Goal: Task Accomplishment & Management: Manage account settings

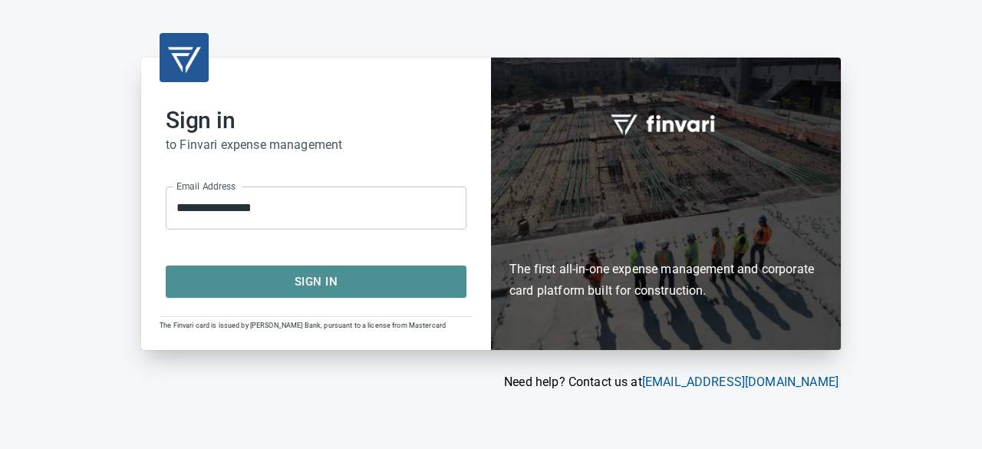
click at [311, 285] on span "Sign In" at bounding box center [316, 282] width 267 height 20
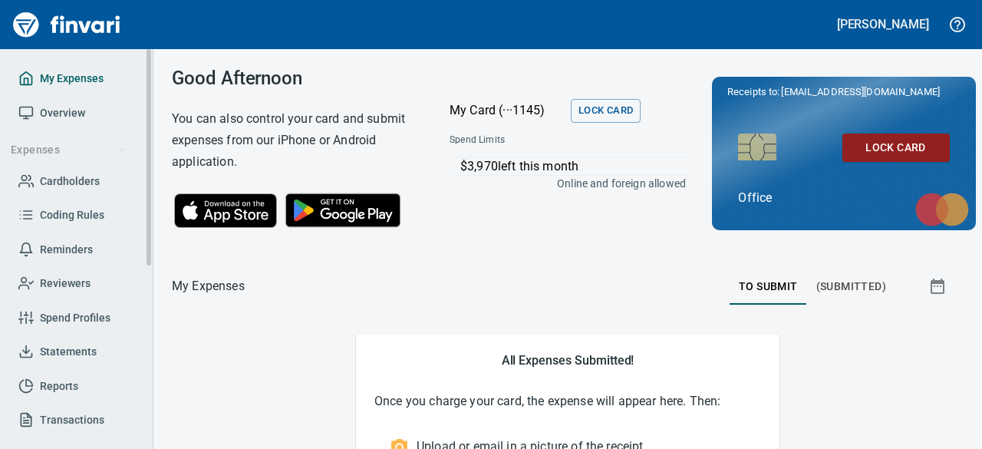
click at [65, 68] on link "My Expenses" at bounding box center [76, 78] width 128 height 35
click at [834, 288] on span "(Submitted)" at bounding box center [851, 286] width 70 height 19
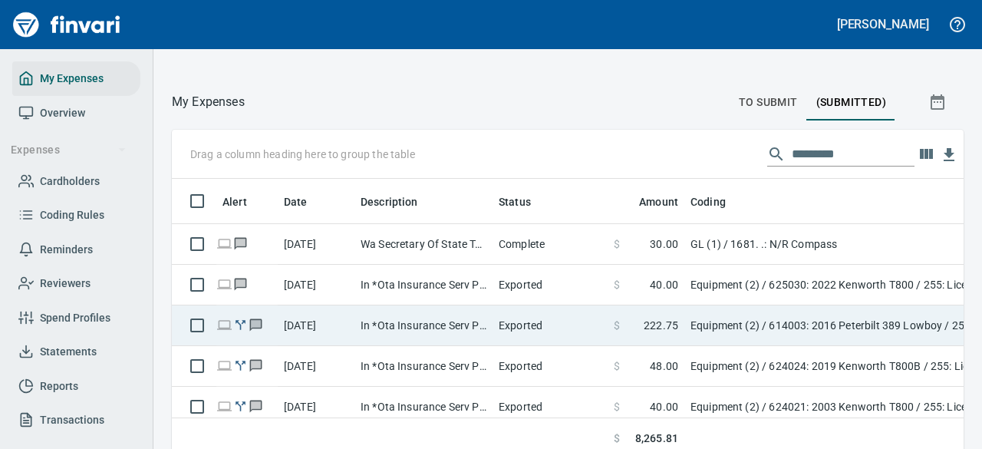
scroll to position [193, 0]
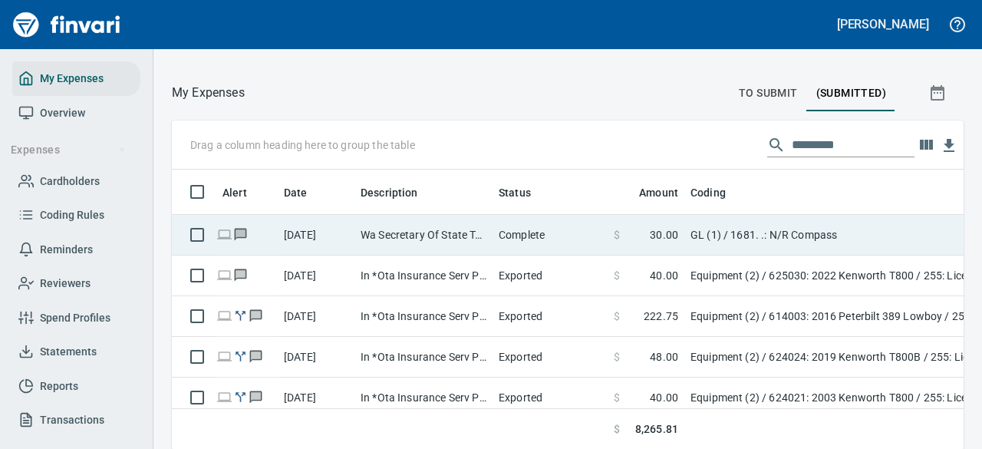
click at [670, 236] on span "30.00" at bounding box center [664, 234] width 28 height 15
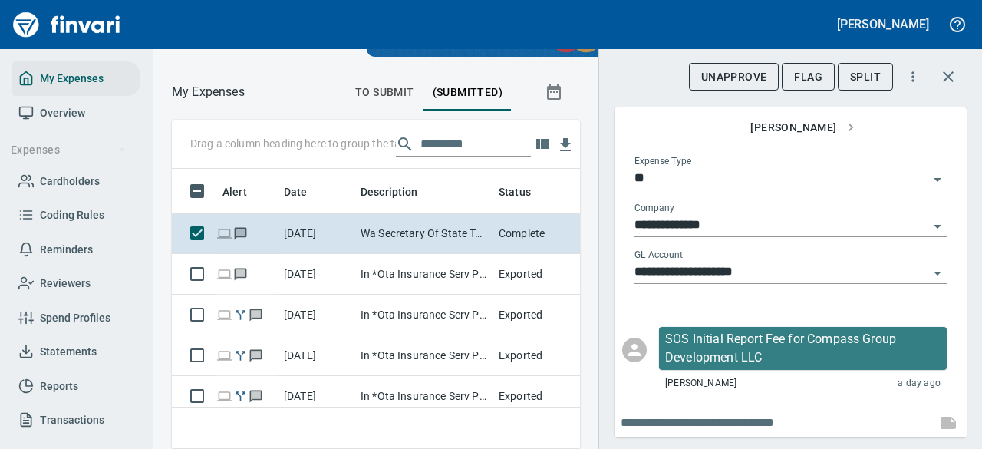
scroll to position [256, 373]
click at [724, 265] on input "**********" at bounding box center [781, 272] width 294 height 21
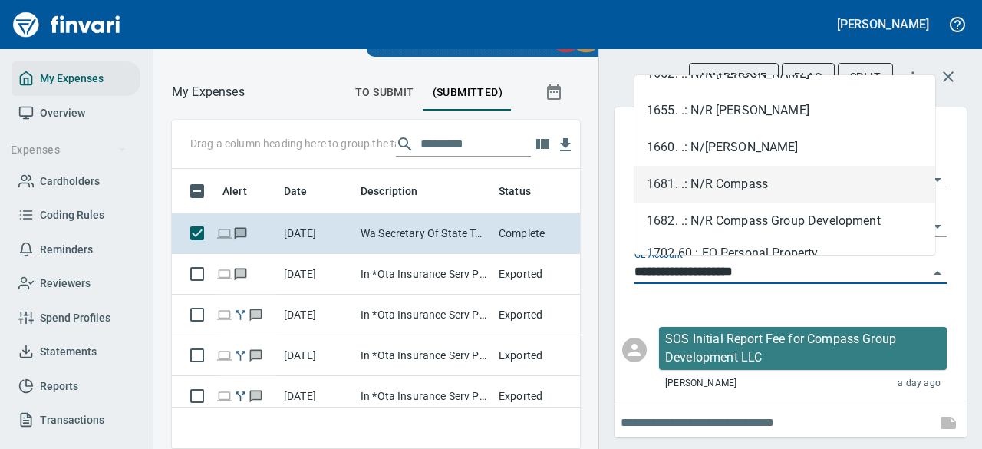
scroll to position [235, 0]
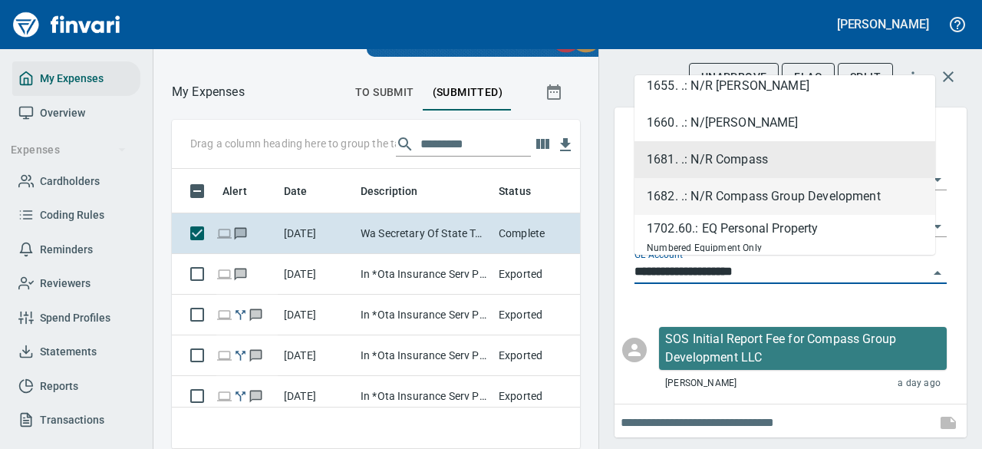
click at [715, 195] on li "1682. .: N/R Compass Group Development" at bounding box center [784, 196] width 301 height 37
type input "**********"
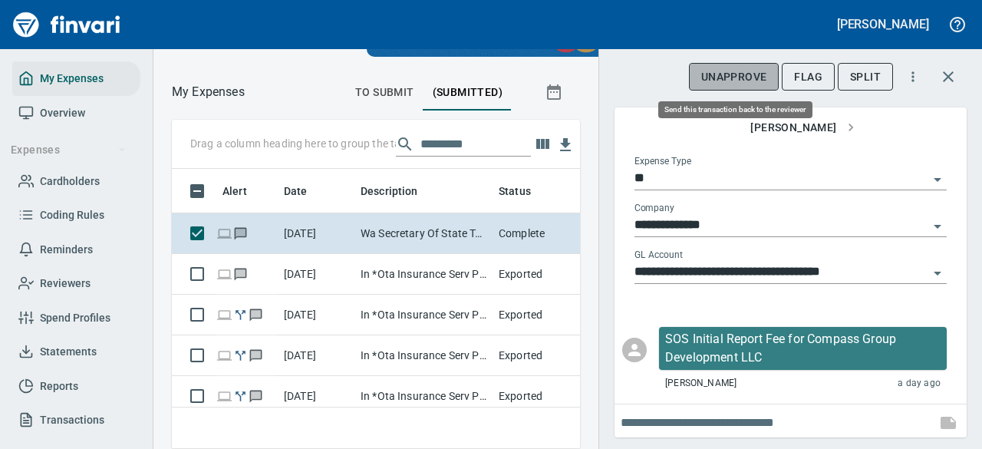
click at [740, 81] on span "UnApprove" at bounding box center [734, 77] width 66 height 19
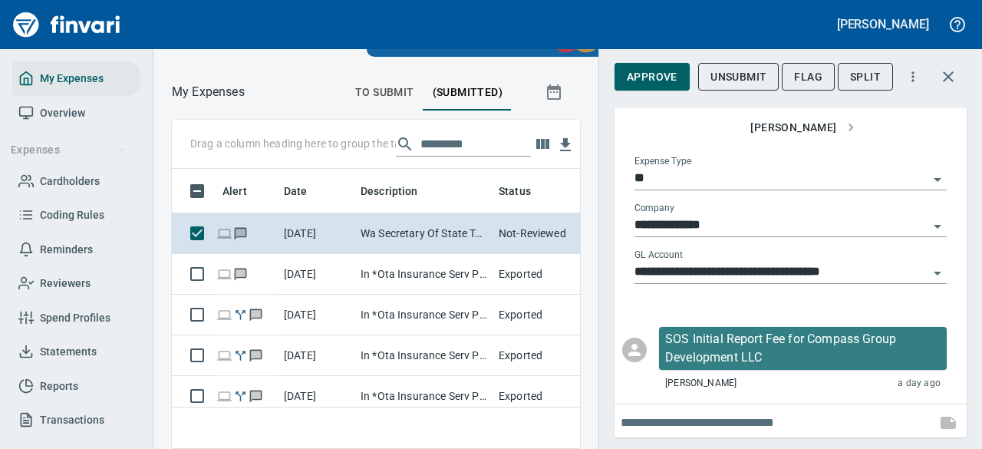
scroll to position [256, 373]
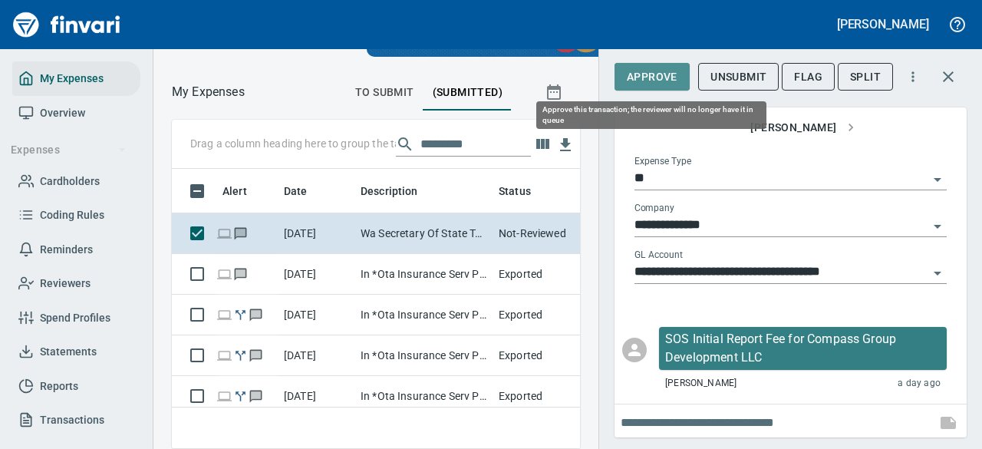
click at [654, 74] on span "Approve" at bounding box center [652, 77] width 51 height 19
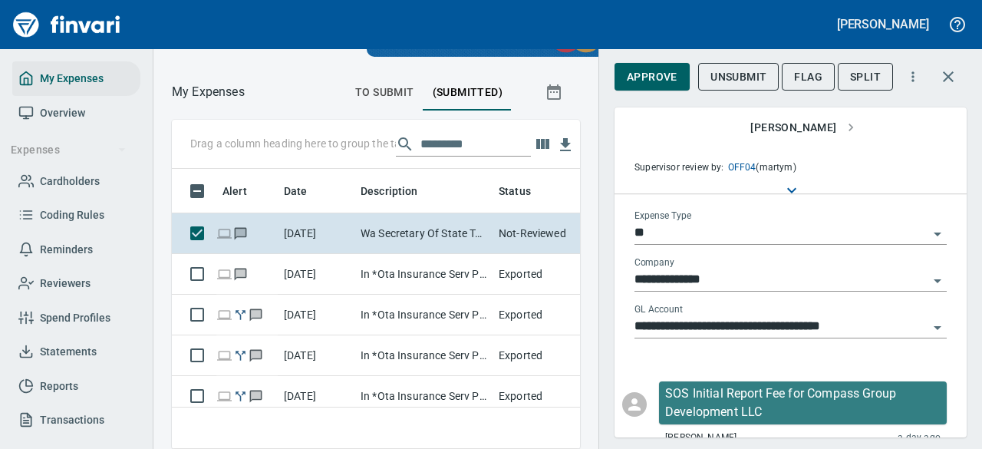
scroll to position [199, 0]
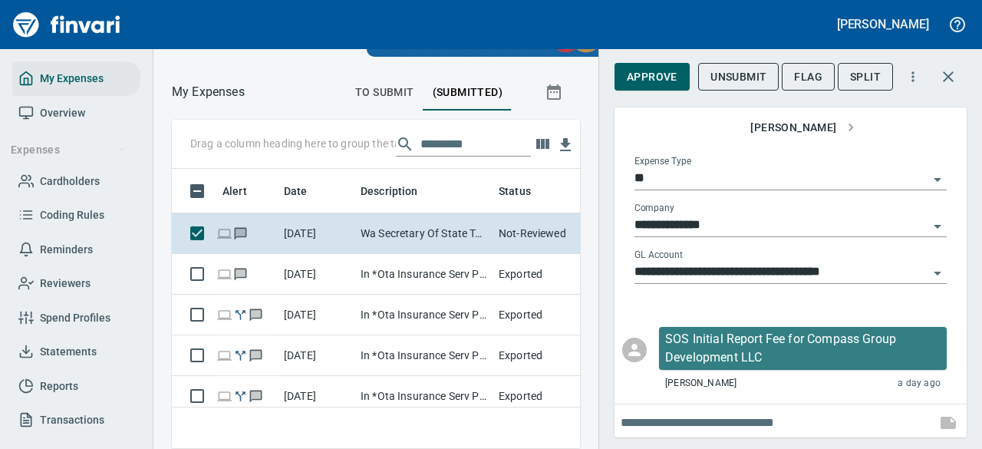
click at [665, 426] on input "text" at bounding box center [775, 422] width 309 height 25
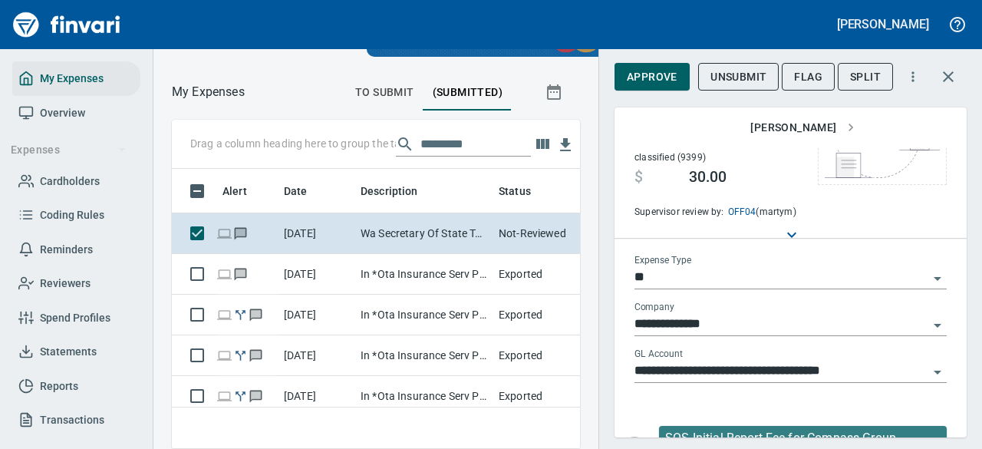
scroll to position [0, 0]
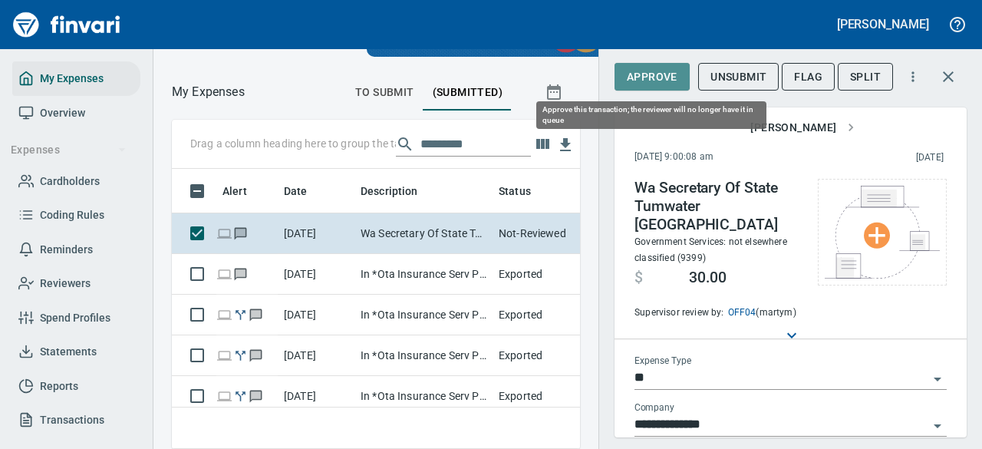
click at [651, 80] on span "Approve" at bounding box center [652, 77] width 51 height 19
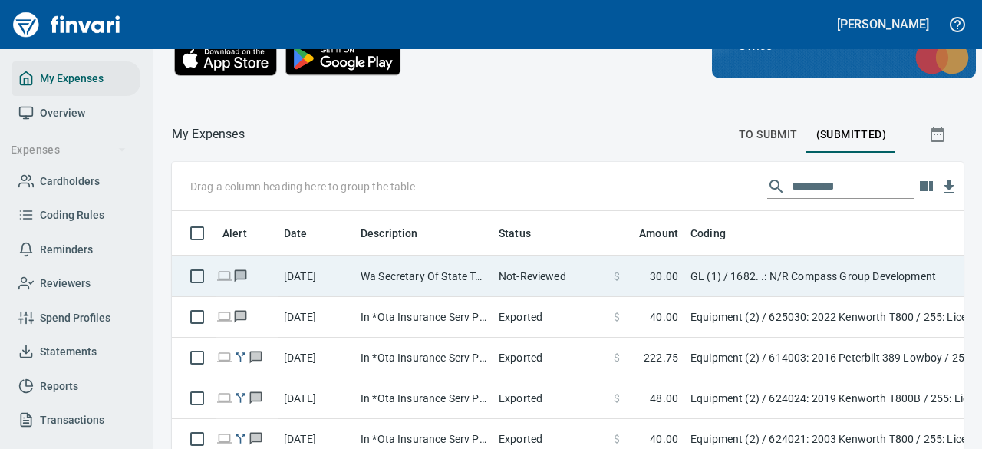
scroll to position [256, 753]
click at [798, 278] on td "GL (1) / 1682. .: N/R Compass Group Development" at bounding box center [876, 276] width 384 height 41
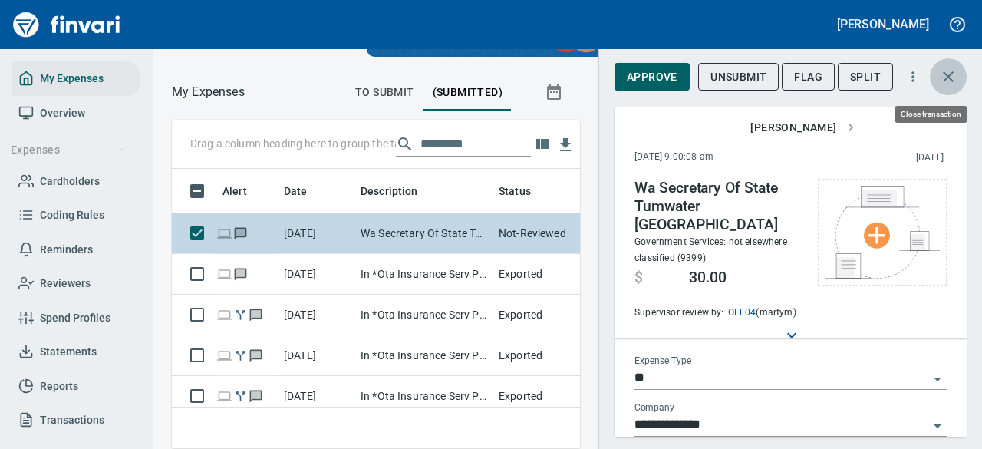
click at [948, 79] on icon "button" at bounding box center [948, 77] width 18 height 18
